Goal: Task Accomplishment & Management: Complete application form

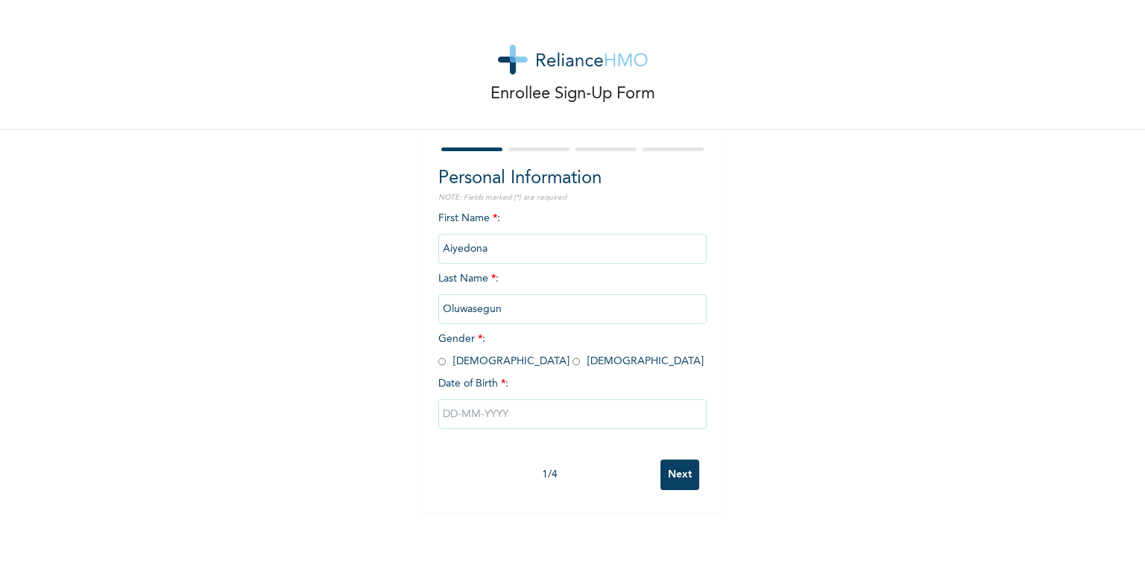
click at [438, 361] on input "radio" at bounding box center [441, 362] width 7 height 14
radio input "true"
click at [539, 414] on input "text" at bounding box center [572, 414] width 268 height 30
select select "8"
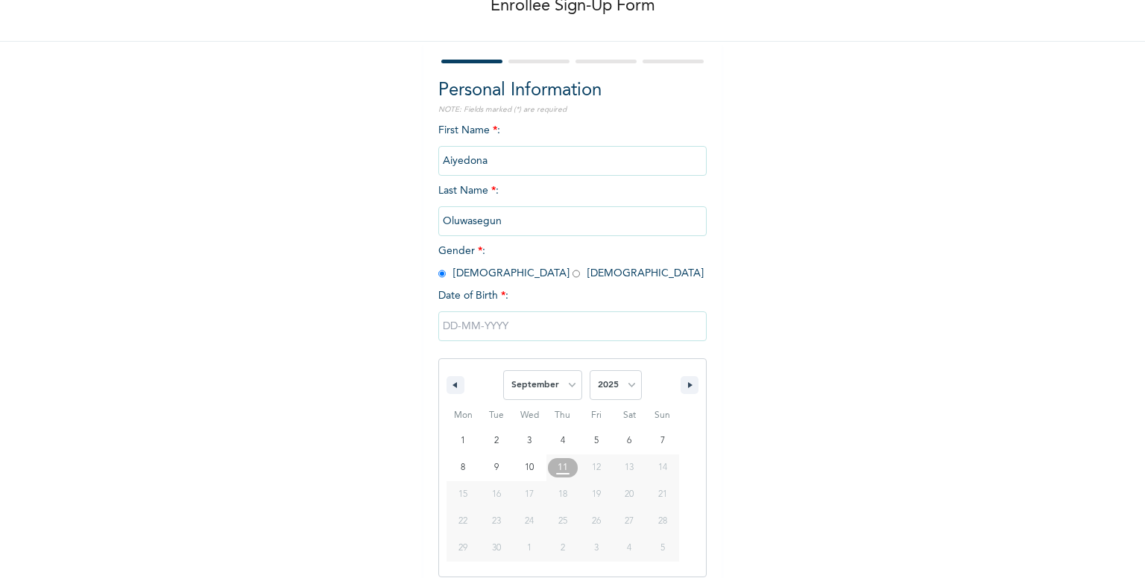
scroll to position [98, 0]
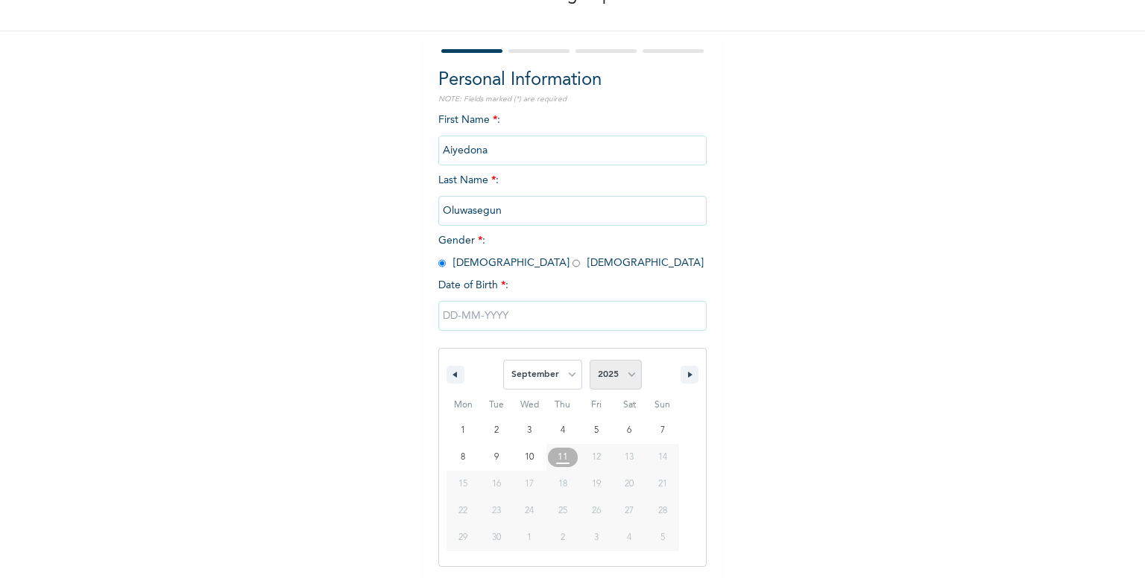
click at [610, 376] on select "2025 2024 2023 2022 2021 2020 2019 2018 2017 2016 2015 2014 2013 2012 2011 2010…" at bounding box center [615, 375] width 52 height 30
select select "1997"
click at [589, 360] on select "2025 2024 2023 2022 2021 2020 2019 2018 2017 2016 2015 2014 2013 2012 2011 2010…" at bounding box center [615, 375] width 52 height 30
click at [551, 370] on select "January February March April May June July August September October November De…" at bounding box center [542, 375] width 79 height 30
select select "7"
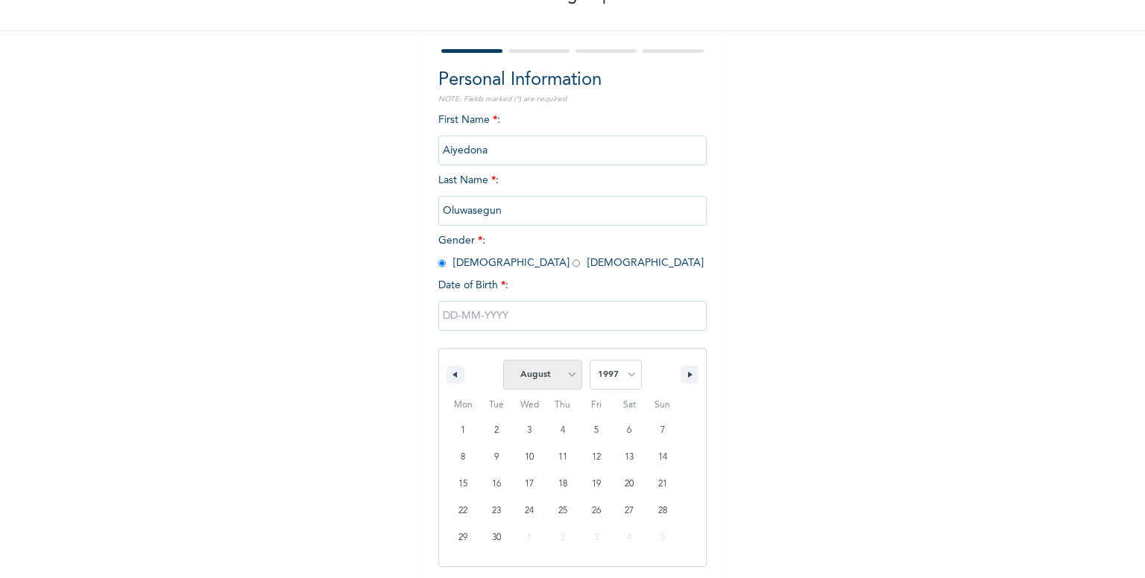
click at [503, 360] on select "January February March April May June July August September October November De…" at bounding box center [542, 375] width 79 height 30
type input "[DATE]"
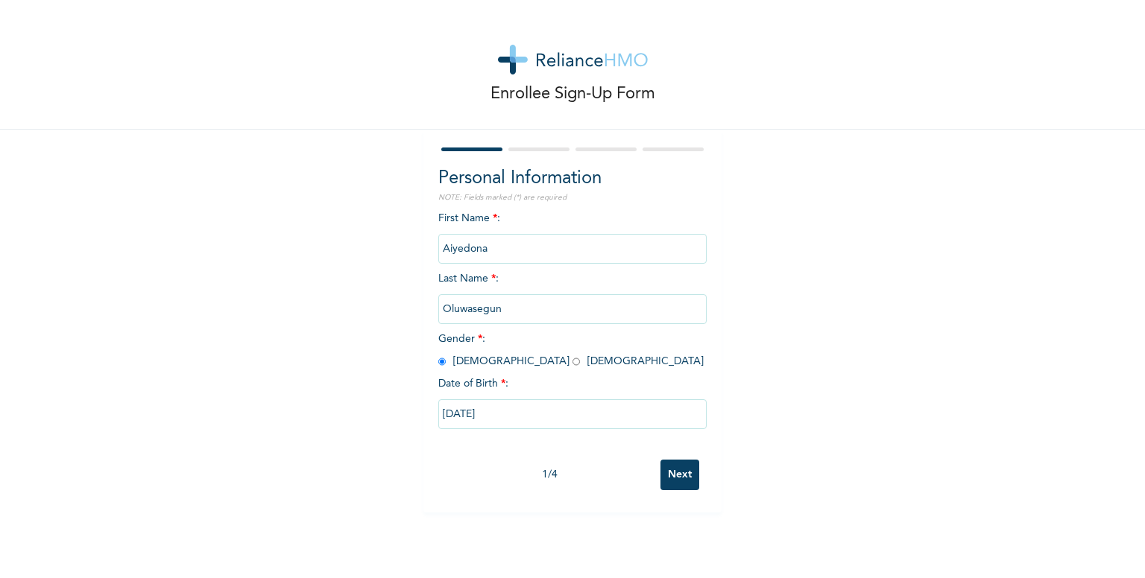
click at [677, 473] on input "Next" at bounding box center [679, 475] width 39 height 31
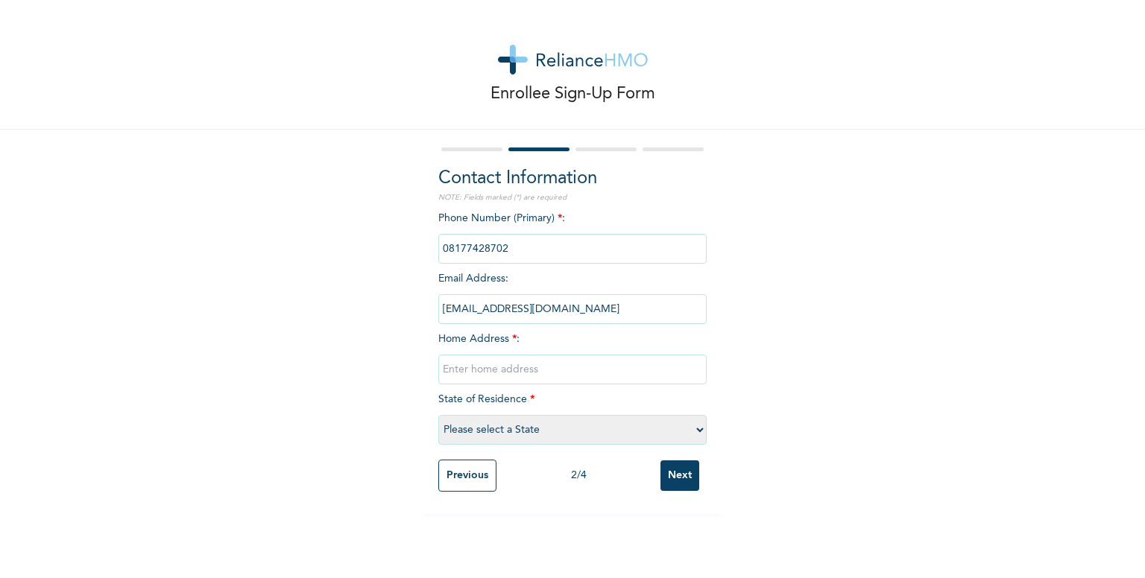
click at [613, 372] on input "text" at bounding box center [572, 370] width 268 height 30
type input "8 dig lakanu, [PERSON_NAME] estate, off canaan estate, sango-tedo"
click at [610, 428] on select "Please select a State [PERSON_NAME] (FCT) [PERSON_NAME] Ibom [GEOGRAPHIC_DATA] …" at bounding box center [572, 430] width 268 height 30
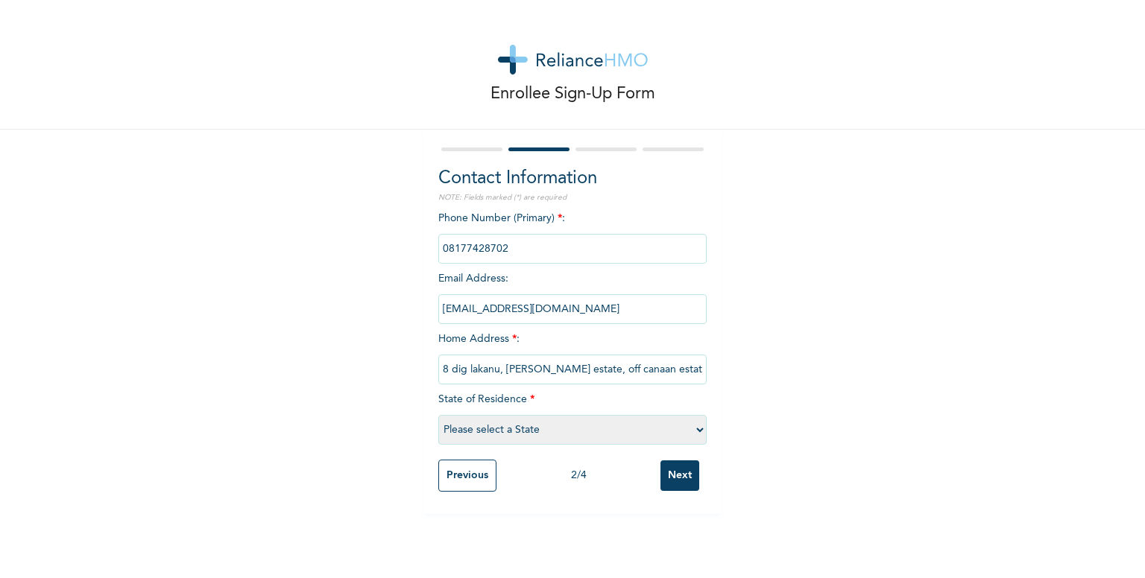
select select "25"
click at [438, 415] on select "Please select a State [PERSON_NAME] (FCT) [PERSON_NAME] Ibom [GEOGRAPHIC_DATA] …" at bounding box center [572, 430] width 268 height 30
click at [670, 474] on input "Next" at bounding box center [679, 476] width 39 height 31
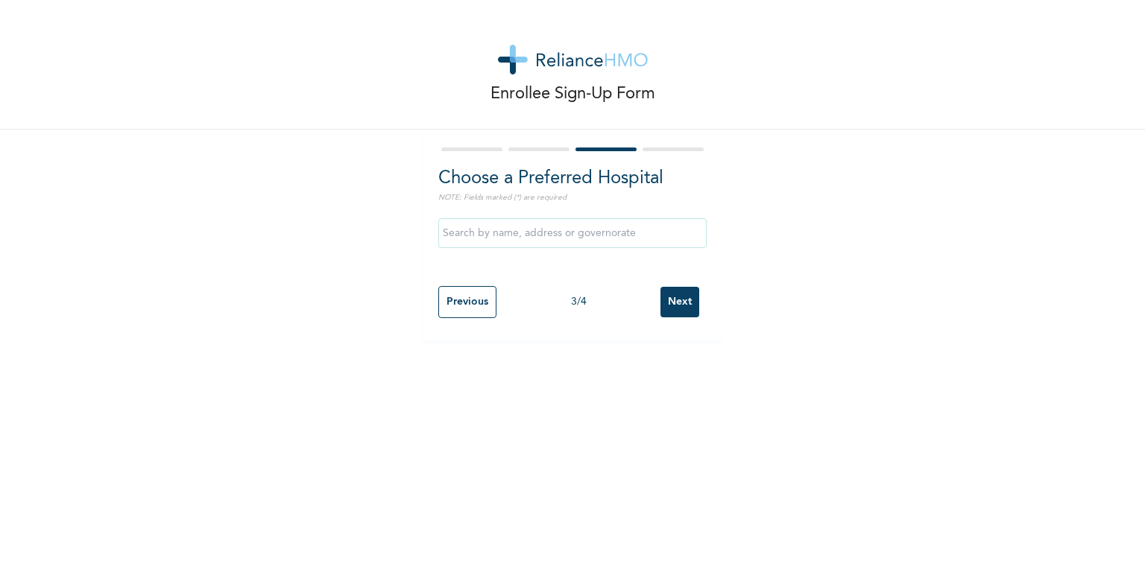
click at [671, 302] on input "Next" at bounding box center [679, 302] width 39 height 31
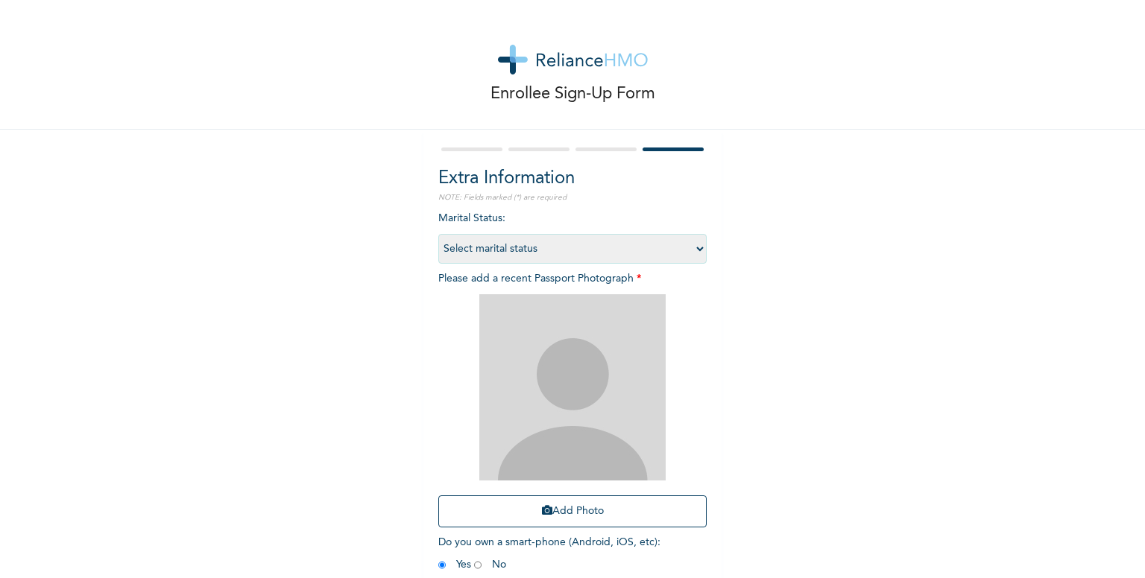
click at [688, 251] on select "Select marital status [DEMOGRAPHIC_DATA] Married [DEMOGRAPHIC_DATA] Widow/[DEMO…" at bounding box center [572, 249] width 268 height 30
select select "1"
click at [438, 234] on select "Select marital status [DEMOGRAPHIC_DATA] Married [DEMOGRAPHIC_DATA] Widow/[DEMO…" at bounding box center [572, 249] width 268 height 30
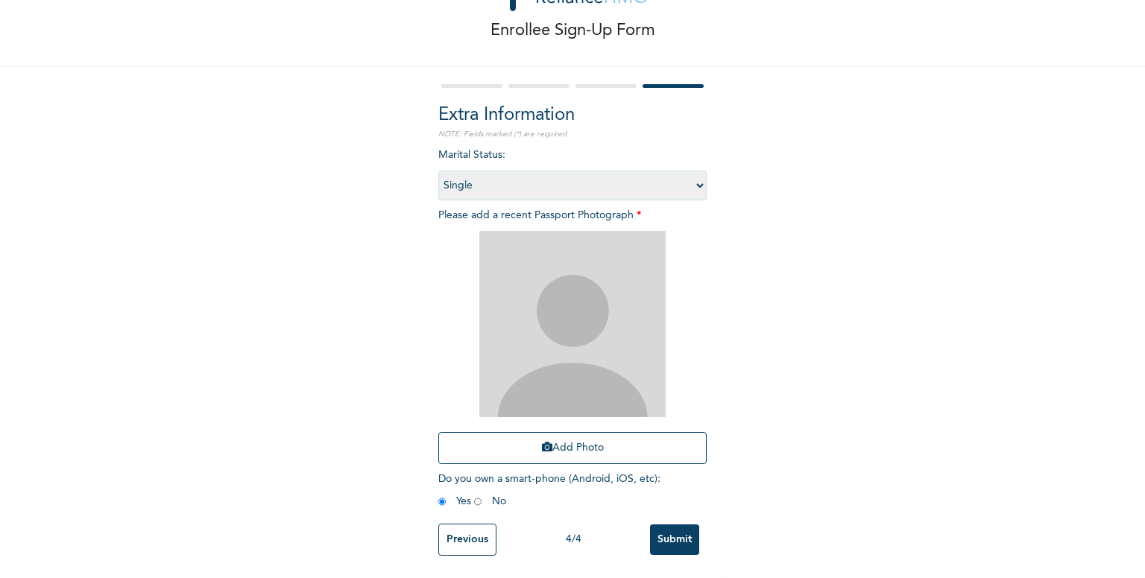
scroll to position [74, 0]
click at [603, 294] on img at bounding box center [572, 324] width 186 height 186
click at [560, 436] on button "Add Photo" at bounding box center [572, 448] width 268 height 32
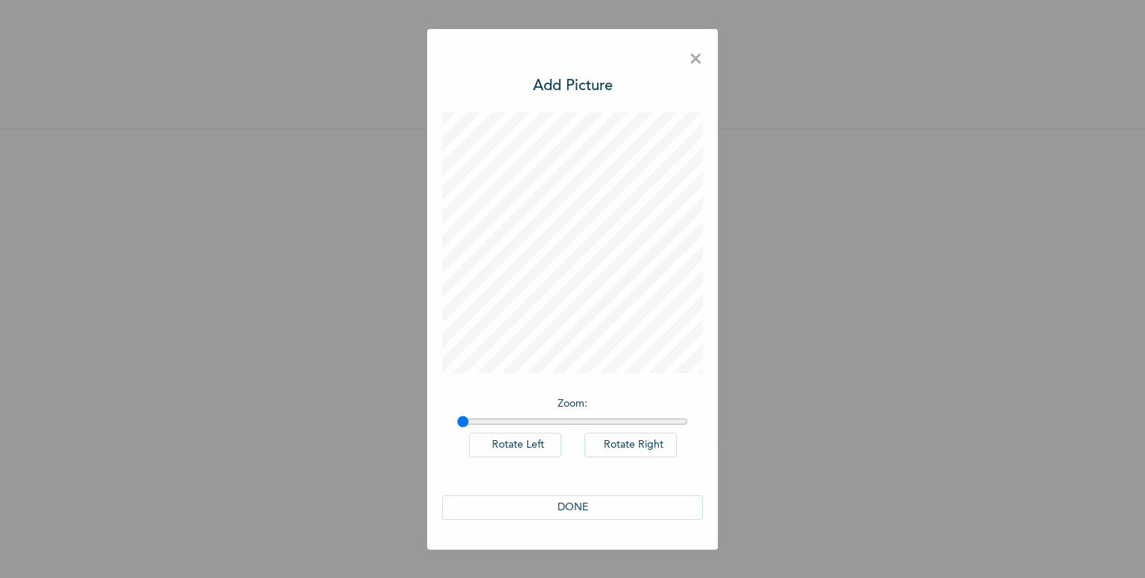
scroll to position [0, 0]
click at [559, 510] on button "DONE" at bounding box center [572, 508] width 261 height 25
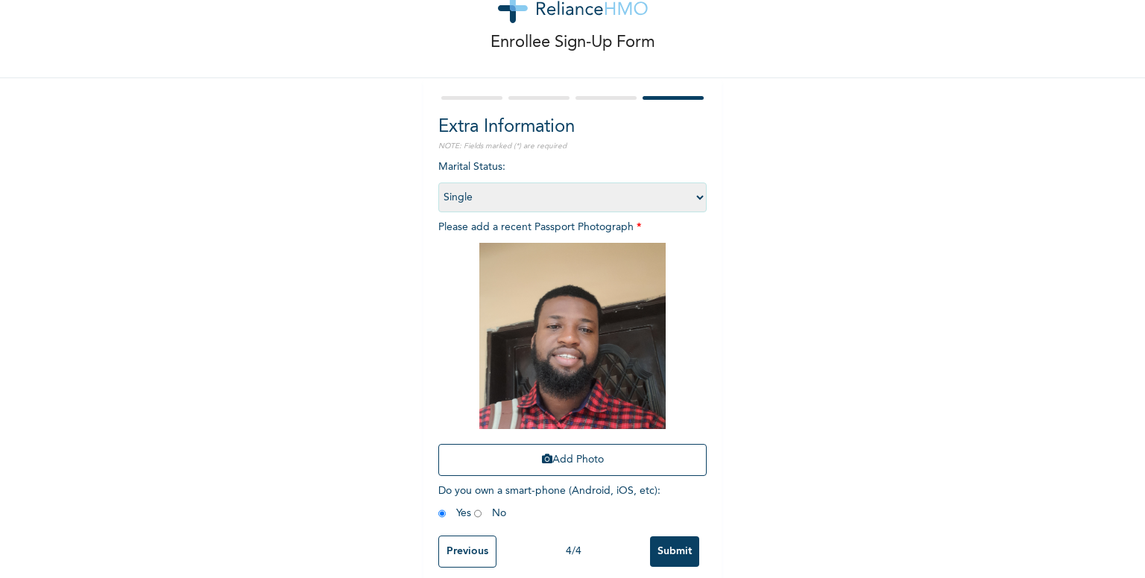
scroll to position [74, 0]
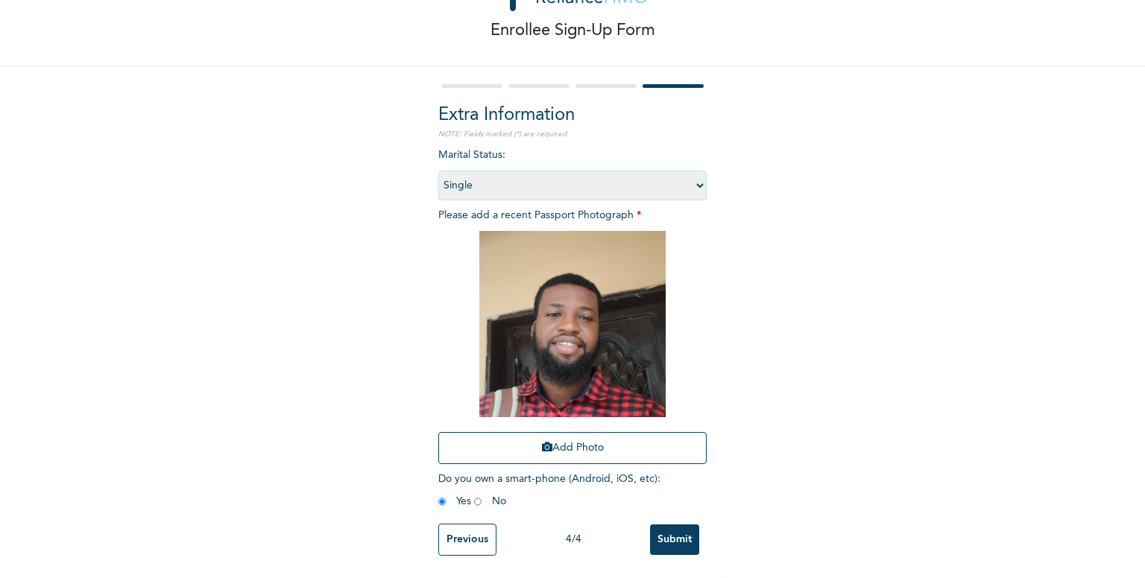
click at [674, 528] on input "Submit" at bounding box center [674, 540] width 49 height 31
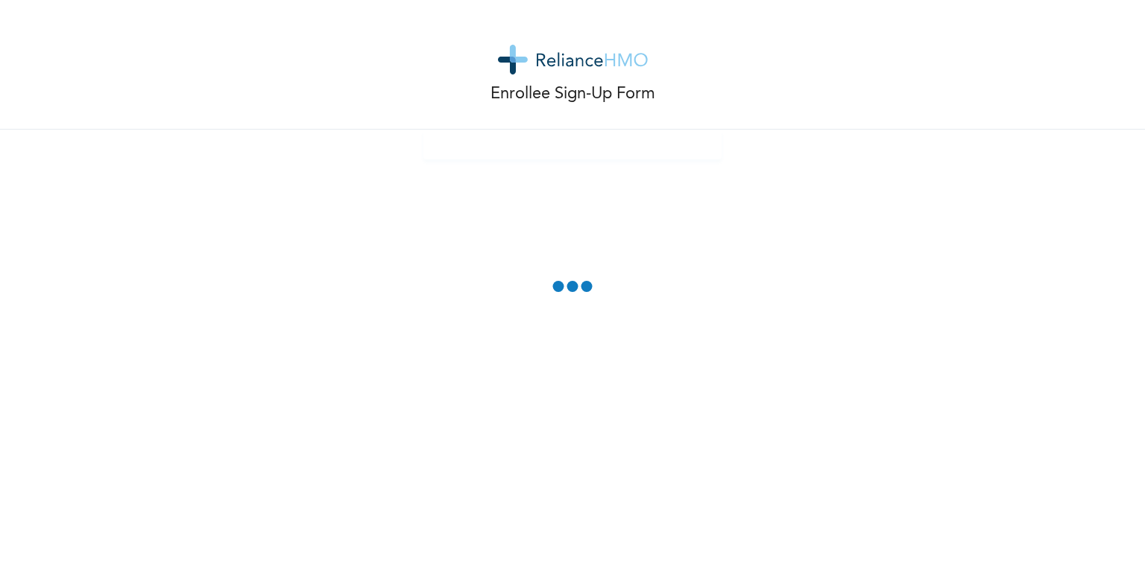
scroll to position [0, 0]
